Goal: Find specific page/section: Find specific page/section

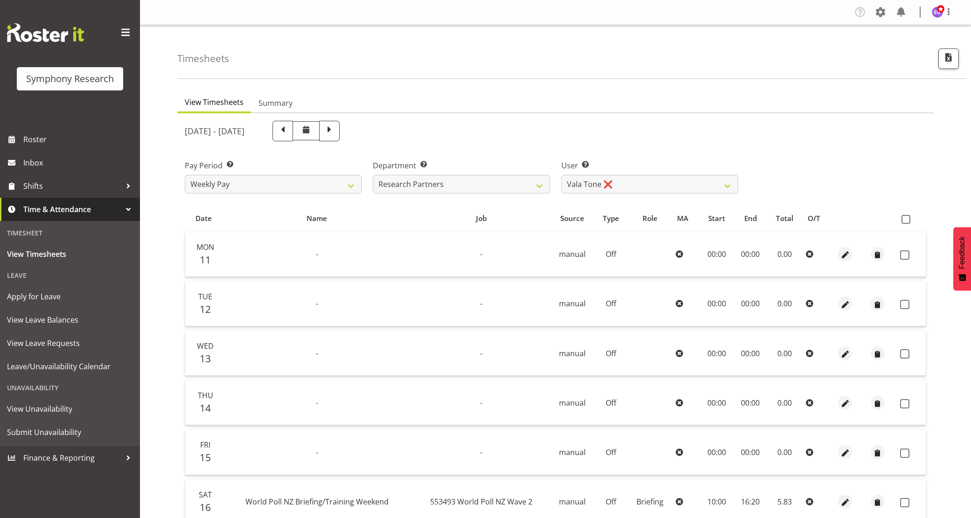
select select "11405"
click at [48, 181] on span "Shifts" at bounding box center [72, 186] width 98 height 14
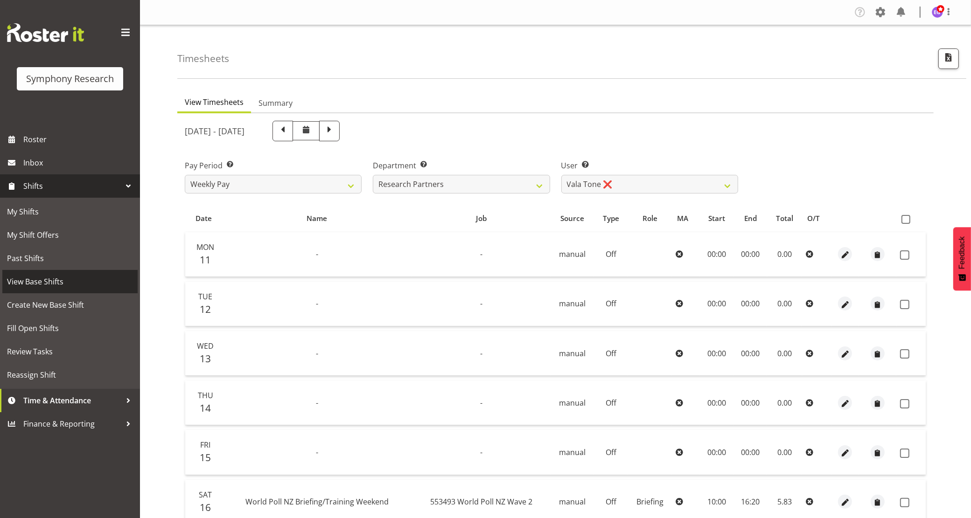
click at [67, 279] on span "View Base Shifts" at bounding box center [70, 282] width 126 height 14
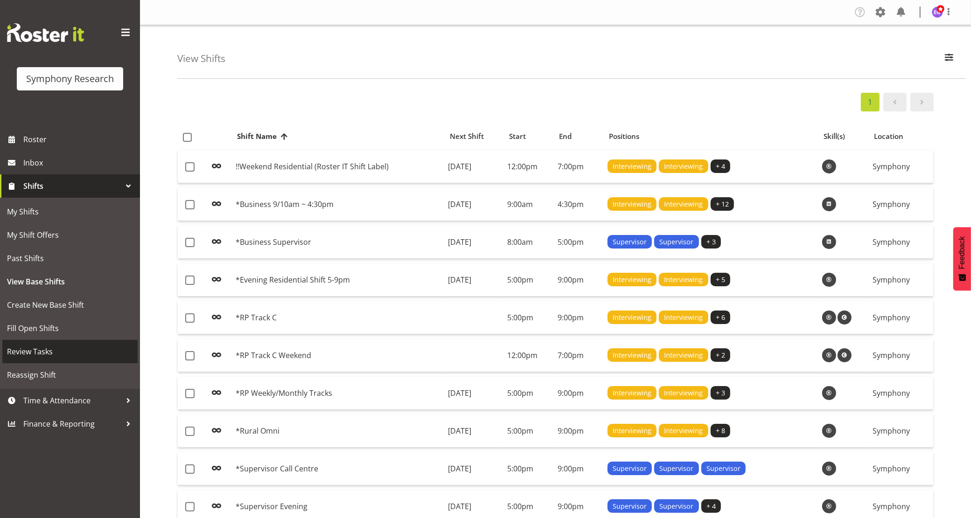
click at [49, 355] on span "Review Tasks" at bounding box center [70, 352] width 126 height 14
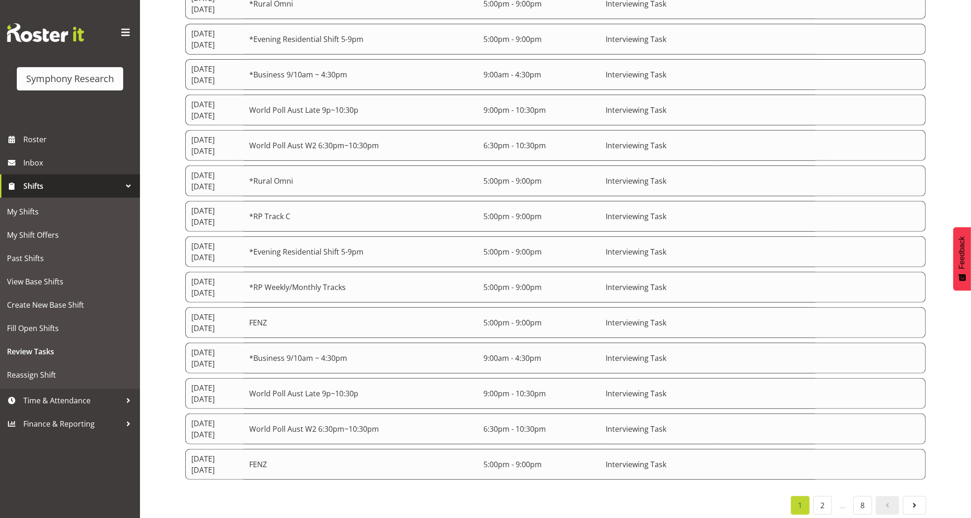
scroll to position [432, 0]
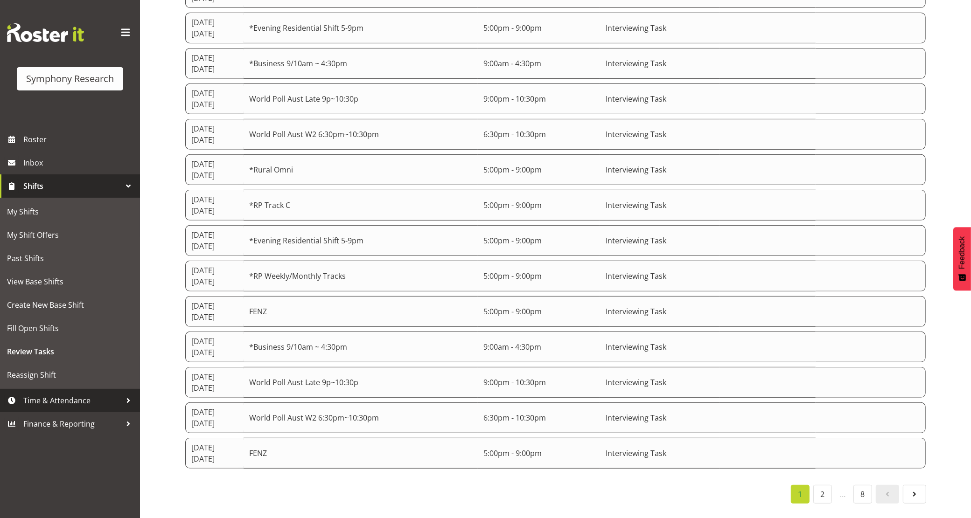
click at [59, 404] on span "Time & Attendance" at bounding box center [72, 401] width 98 height 14
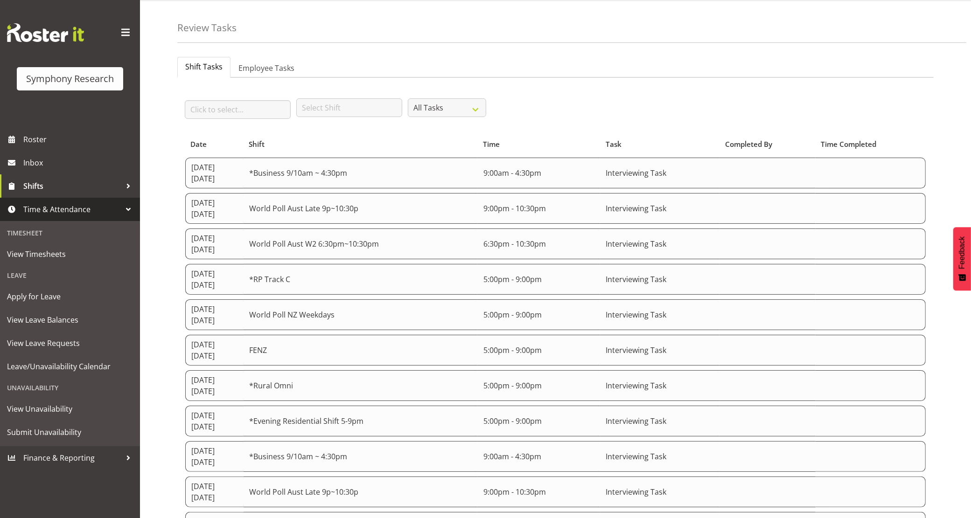
scroll to position [0, 0]
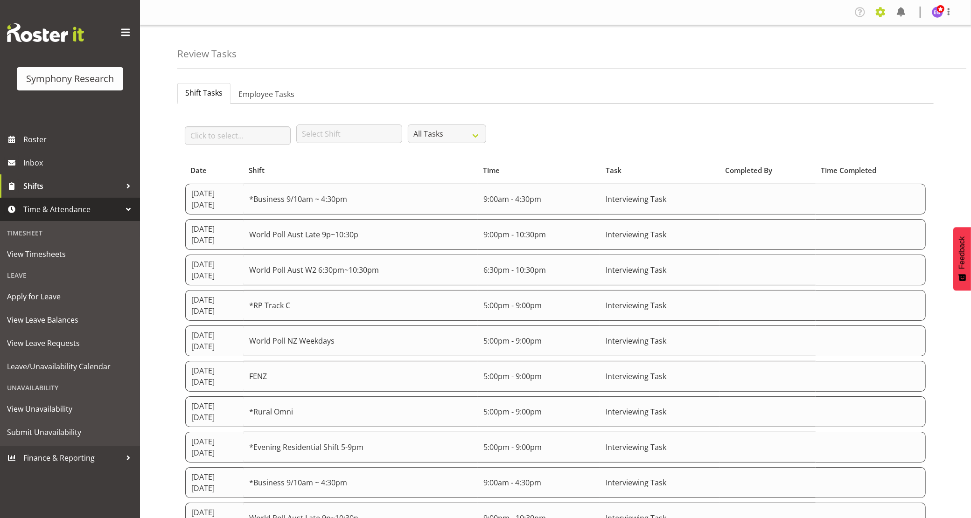
click at [877, 8] on span at bounding box center [880, 12] width 15 height 15
click at [829, 104] on link "Employees" at bounding box center [823, 101] width 129 height 17
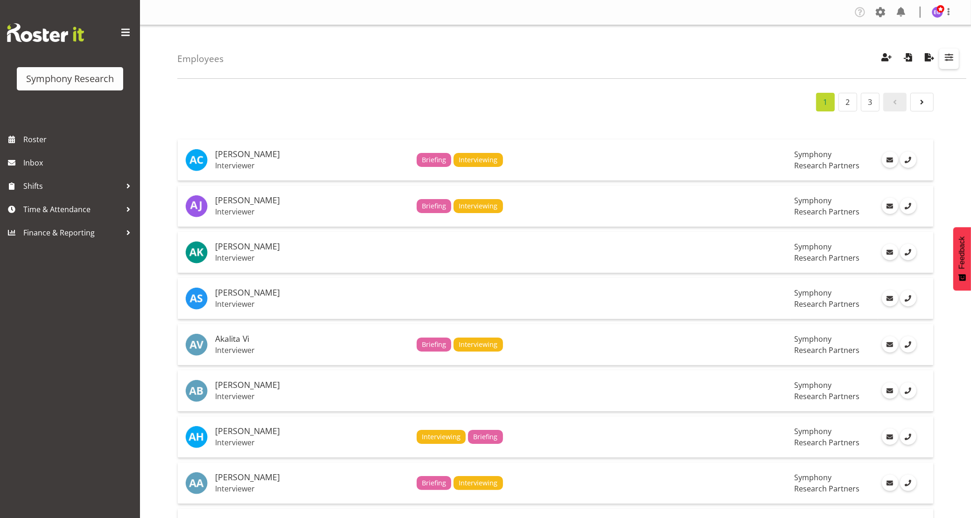
click at [948, 55] on span "button" at bounding box center [949, 57] width 12 height 12
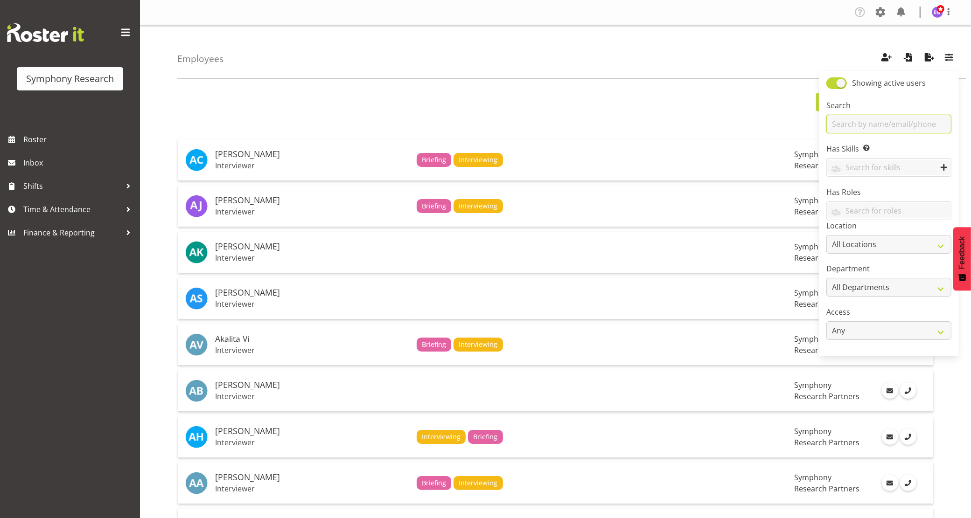
click at [853, 124] on input "text" at bounding box center [888, 124] width 125 height 19
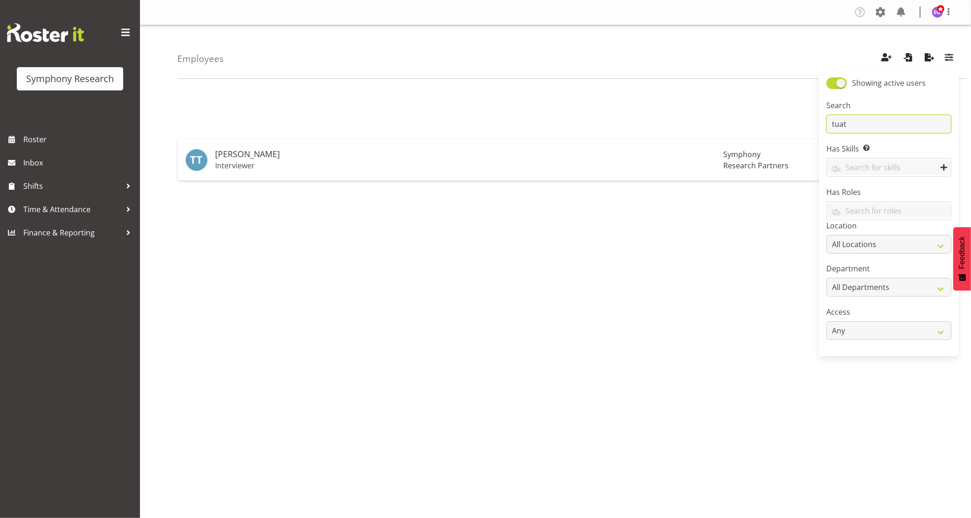
drag, startPoint x: 836, startPoint y: 124, endPoint x: 855, endPoint y: 124, distance: 19.1
click at [855, 124] on input "tuat" at bounding box center [888, 124] width 125 height 19
type input "tutu"
click at [727, 83] on div "Employees Showing active users Search tutu Has Skills Enter any skills required…" at bounding box center [555, 242] width 831 height 434
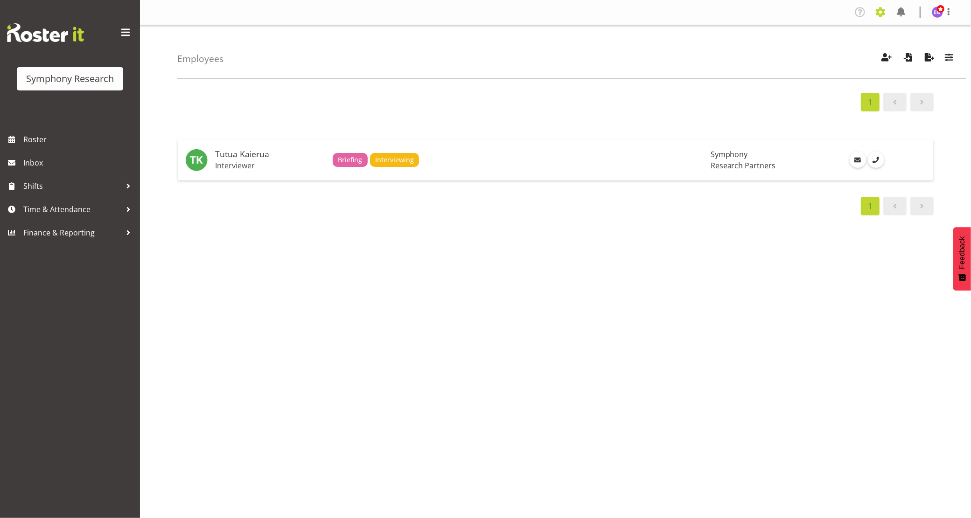
click at [881, 10] on span at bounding box center [880, 12] width 15 height 15
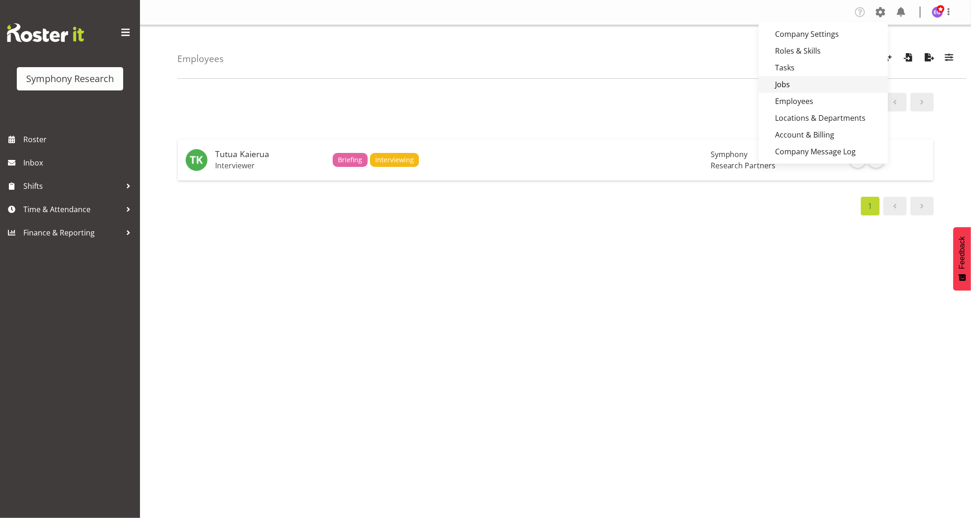
click at [792, 85] on link "Jobs" at bounding box center [823, 84] width 129 height 17
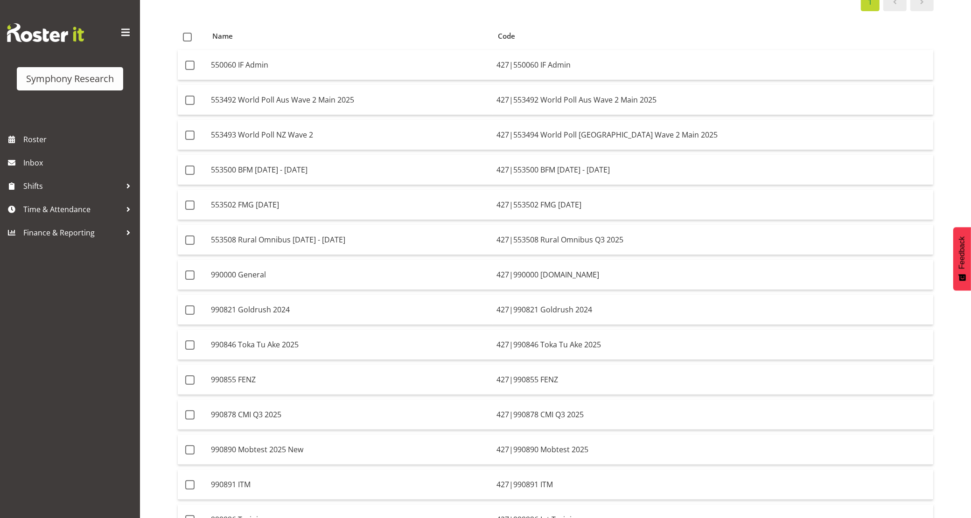
scroll to position [239, 0]
